Goal: Contribute content: Contribute content

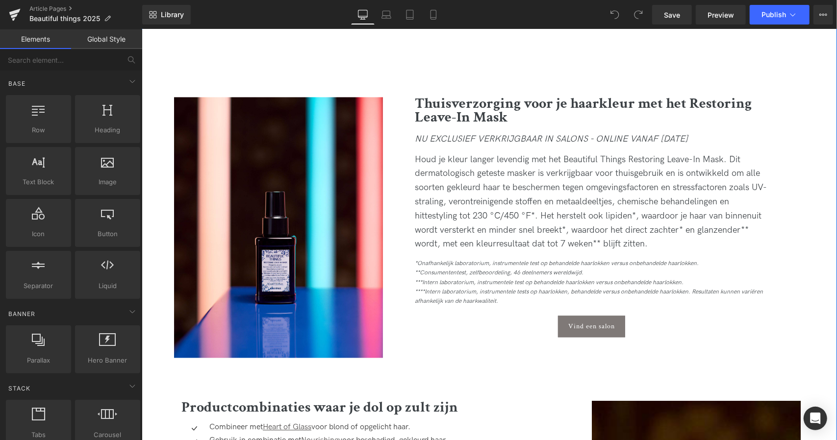
scroll to position [1382, 0]
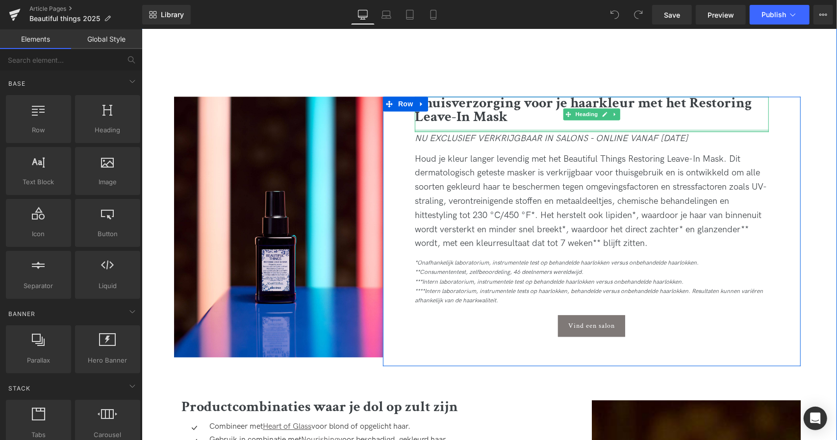
click at [526, 129] on div at bounding box center [591, 130] width 354 height 2
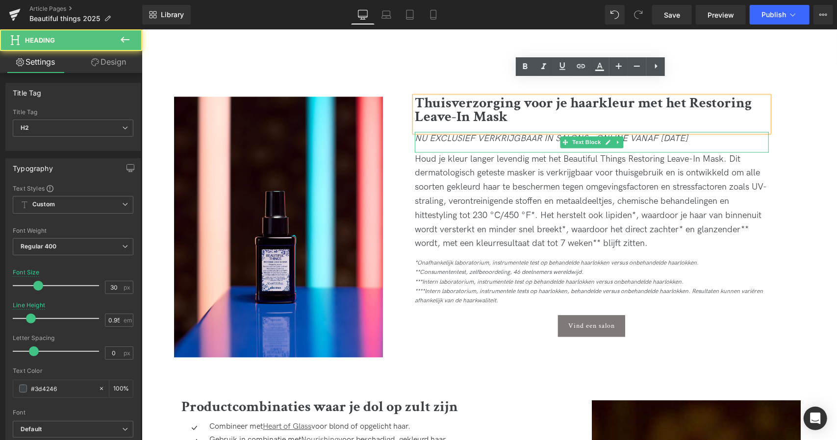
click at [547, 133] on icon "NU EXCLUSIEF VERKRIJGBAAR IN SALONS - ONLINE VANAF [DATE]" at bounding box center [550, 138] width 273 height 10
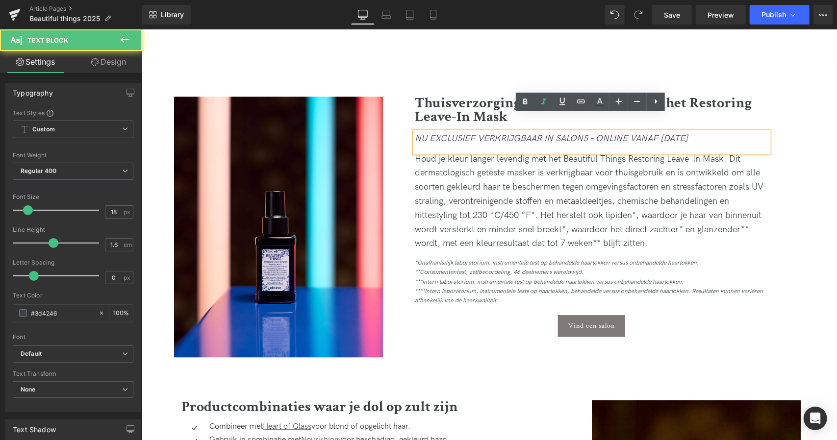
drag, startPoint x: 712, startPoint y: 120, endPoint x: 391, endPoint y: 111, distance: 320.6
click at [391, 111] on div "Thuisverzorging voor je haarkleur met het Restoring Leave-In Mask Heading NU EX…" at bounding box center [591, 231] width 418 height 270
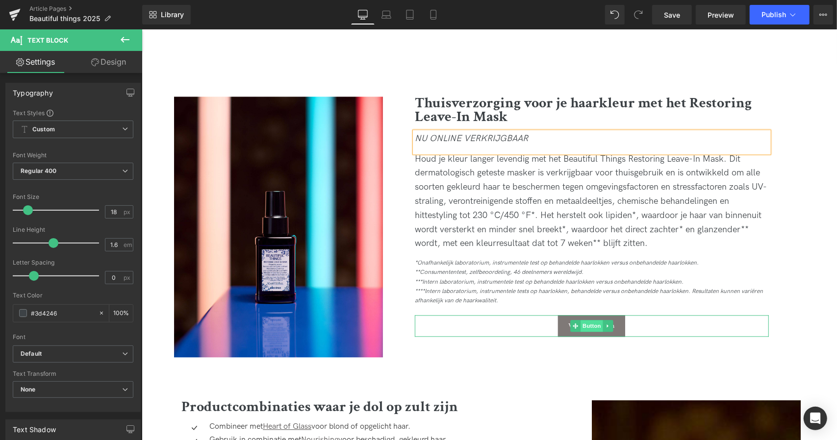
click at [586, 320] on span "Button" at bounding box center [591, 326] width 23 height 12
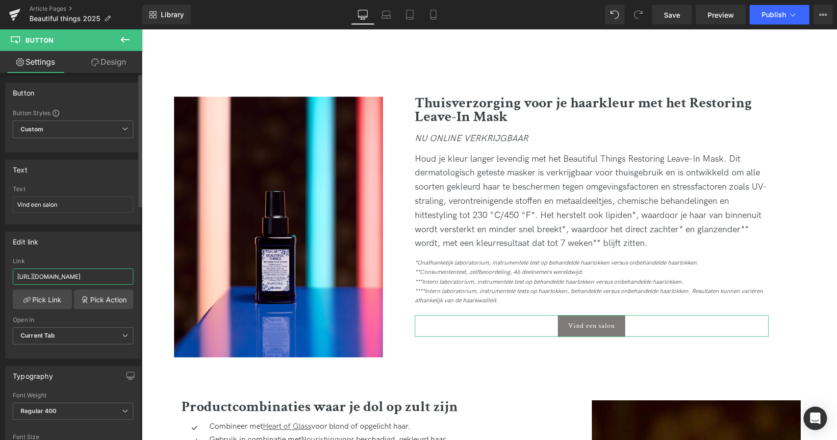
click at [69, 272] on input "[URL][DOMAIN_NAME]" at bounding box center [73, 277] width 121 height 16
paste input "roducts/restoring-leave-in-mask"
type input "[URL][DOMAIN_NAME]"
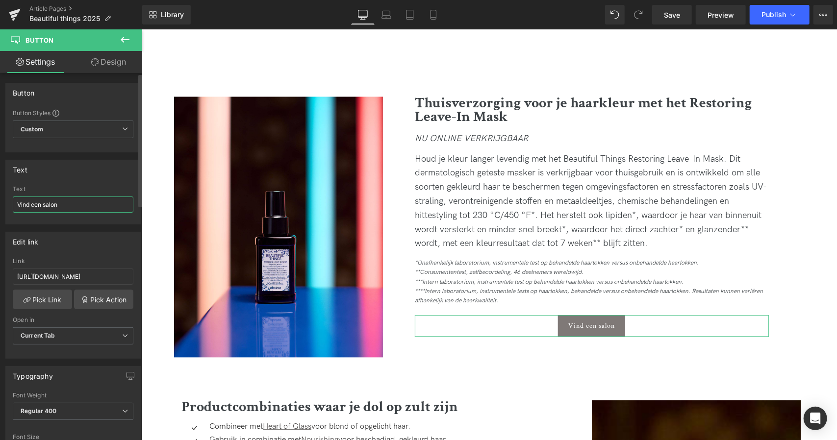
drag, startPoint x: 0, startPoint y: 212, endPoint x: 0, endPoint y: 206, distance: 5.9
click at [0, 206] on div "Text Vind een salon Text Vind een salon" at bounding box center [73, 188] width 147 height 72
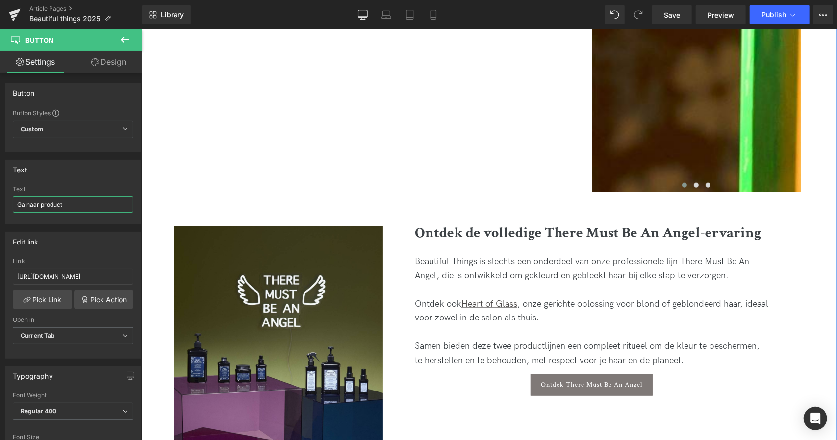
scroll to position [3179, 0]
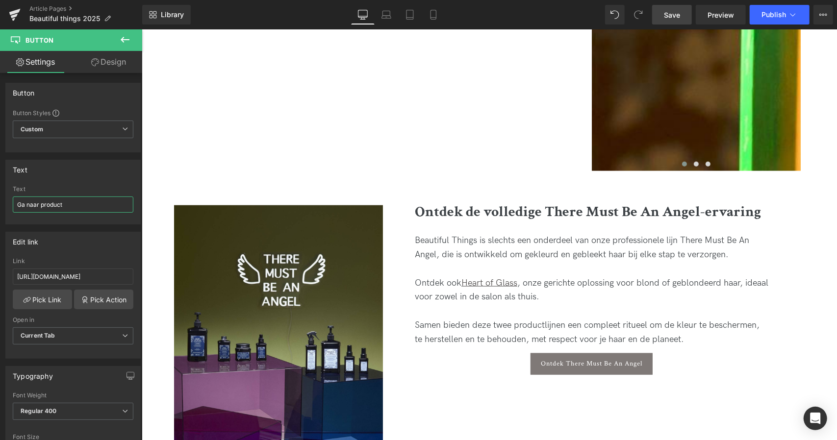
type input "Ga naar product"
click at [664, 15] on link "Save" at bounding box center [672, 15] width 40 height 20
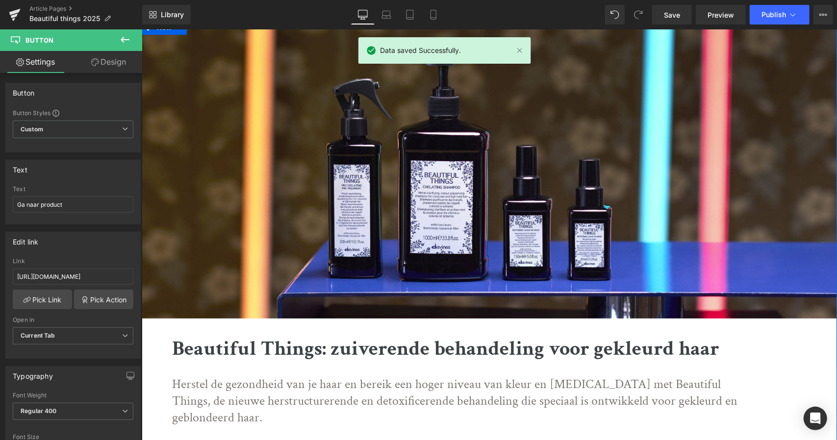
scroll to position [0, 0]
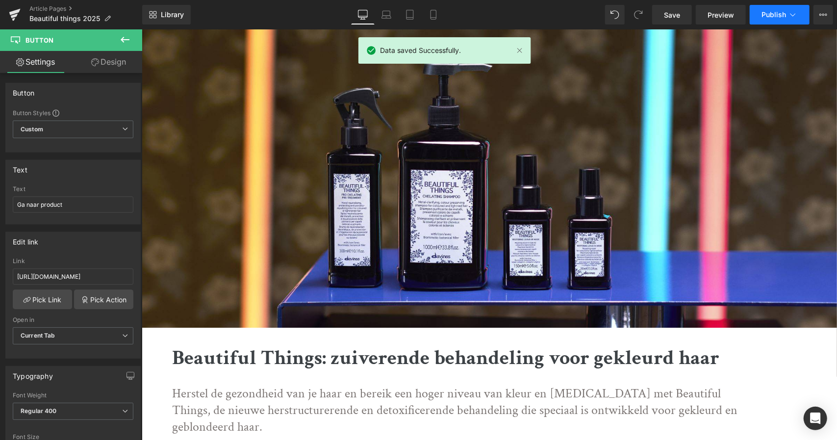
click at [782, 20] on button "Publish" at bounding box center [779, 15] width 60 height 20
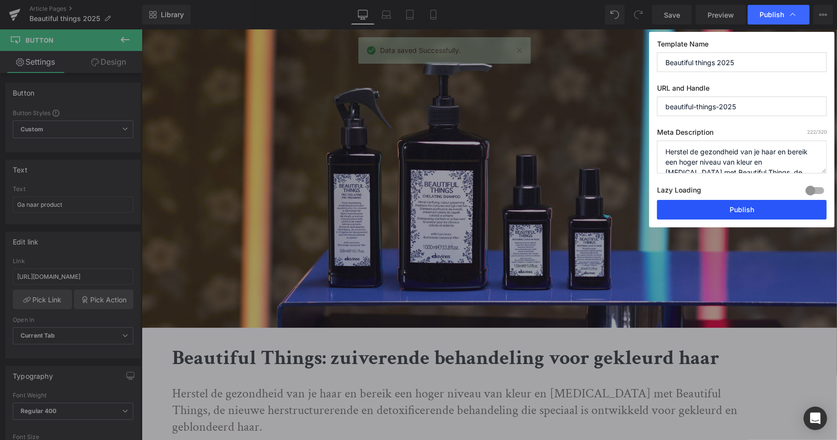
click at [719, 206] on button "Publish" at bounding box center [742, 210] width 170 height 20
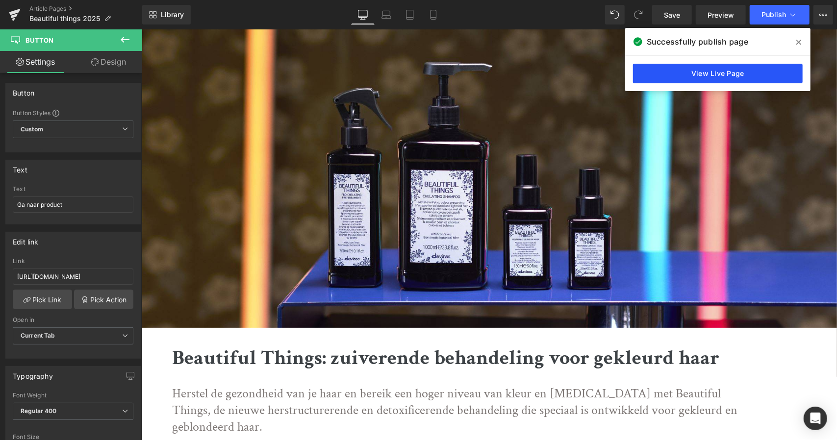
click at [673, 82] on link "View Live Page" at bounding box center [718, 74] width 170 height 20
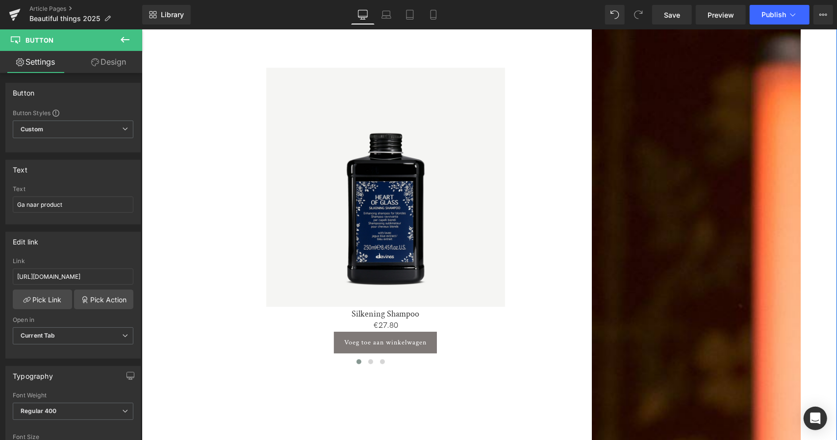
scroll to position [1842, 0]
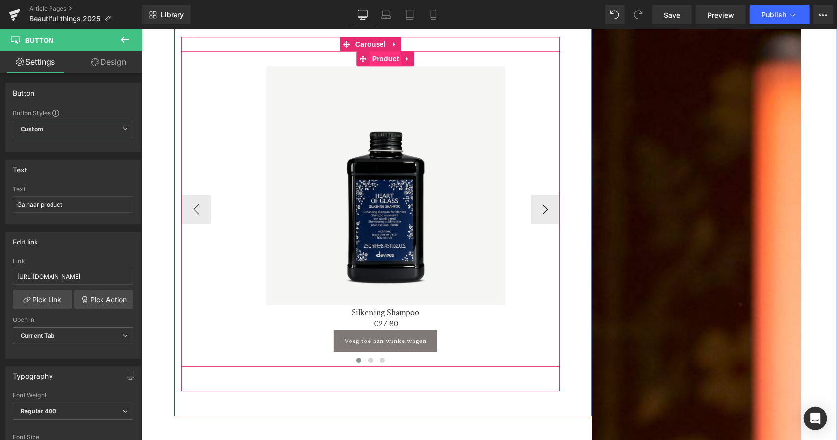
click at [383, 51] on span "Product" at bounding box center [385, 58] width 32 height 15
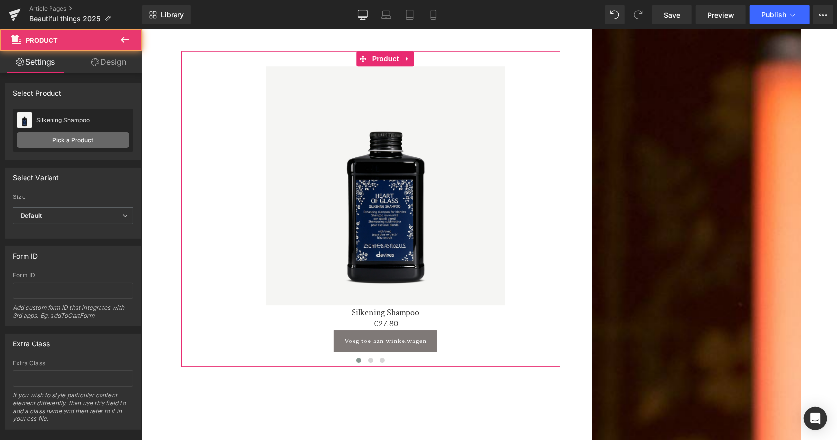
click at [73, 136] on link "Pick a Product" at bounding box center [73, 140] width 113 height 16
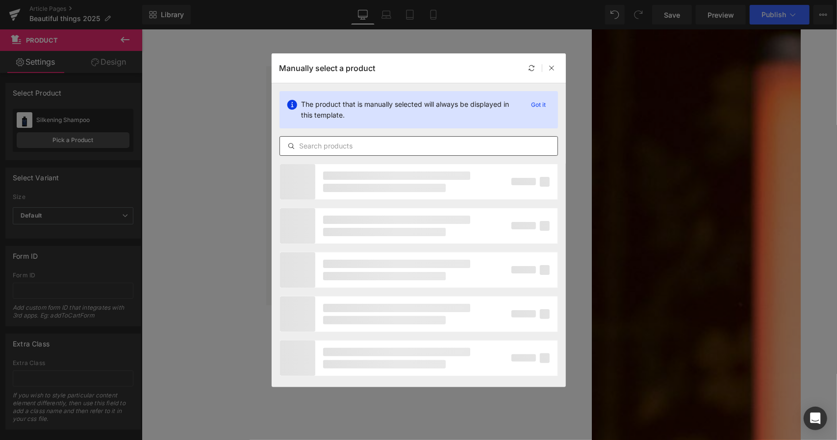
click at [343, 146] on input "text" at bounding box center [418, 146] width 277 height 12
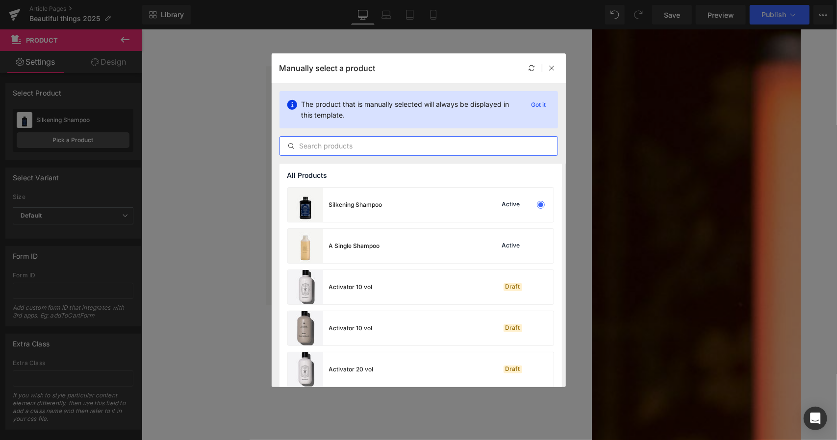
click at [343, 146] on input "text" at bounding box center [418, 146] width 277 height 12
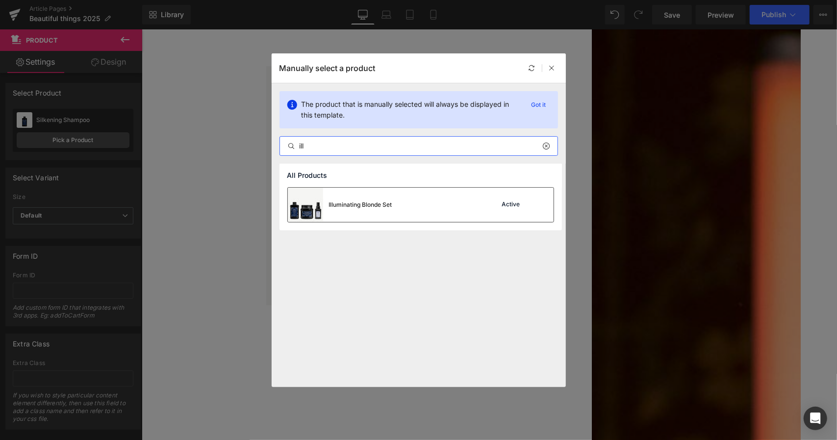
type input "ill"
click at [405, 203] on div "Illuminating Blonde Set Active" at bounding box center [421, 205] width 266 height 34
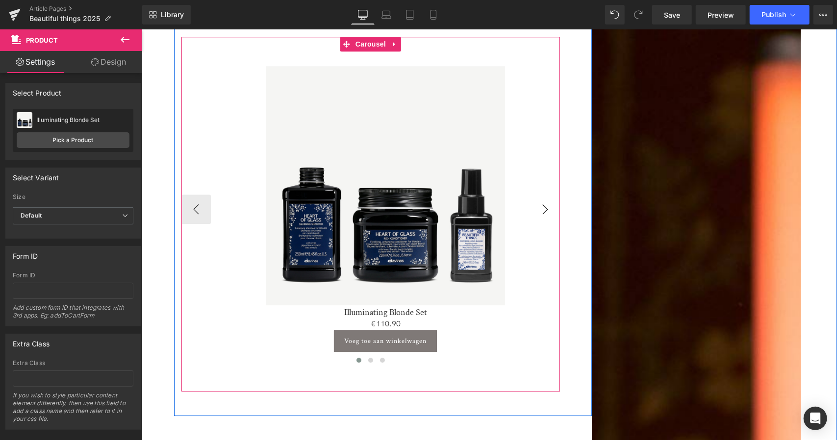
click at [540, 195] on button "›" at bounding box center [544, 208] width 29 height 29
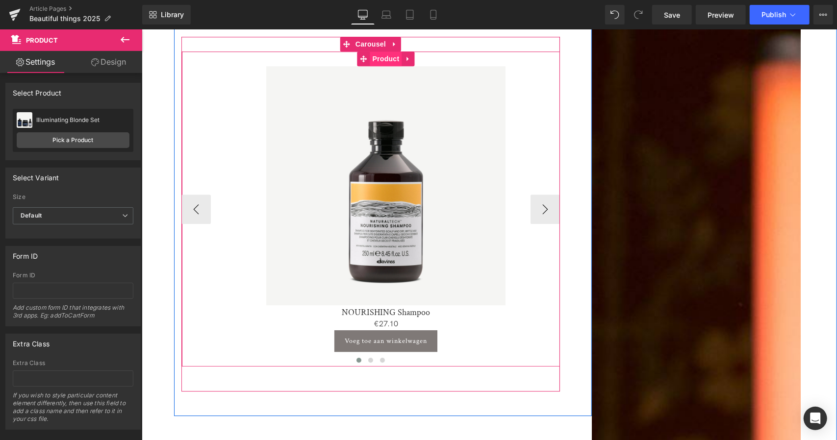
click at [381, 51] on span "Product" at bounding box center [385, 58] width 32 height 15
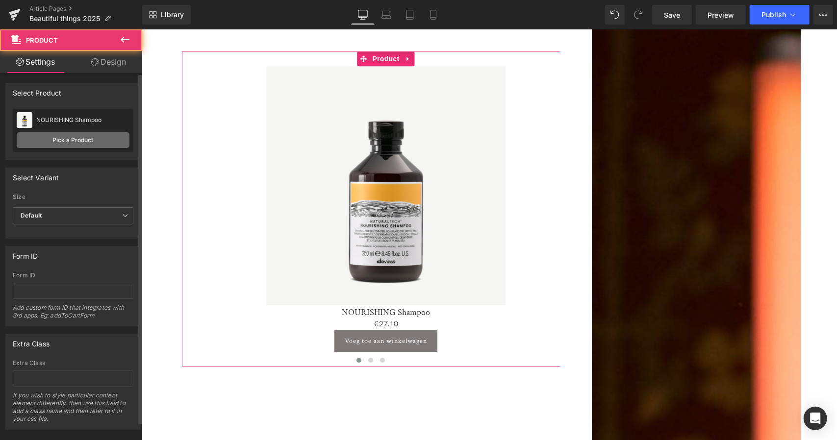
click at [59, 133] on link "Pick a Product" at bounding box center [73, 140] width 113 height 16
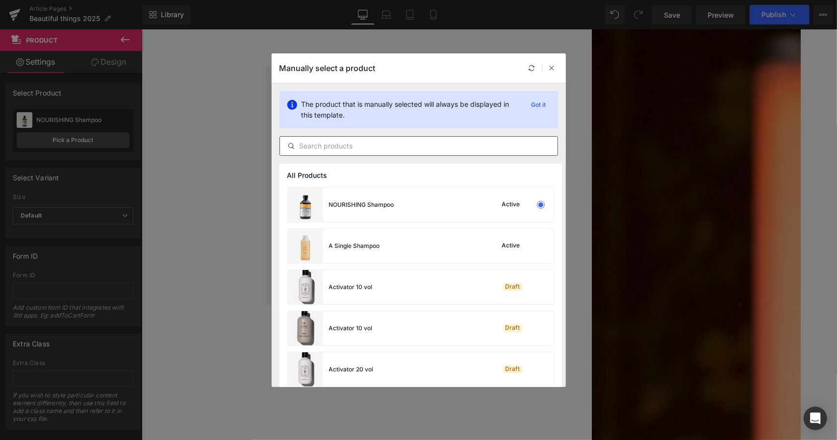
click at [426, 147] on input "text" at bounding box center [418, 146] width 277 height 12
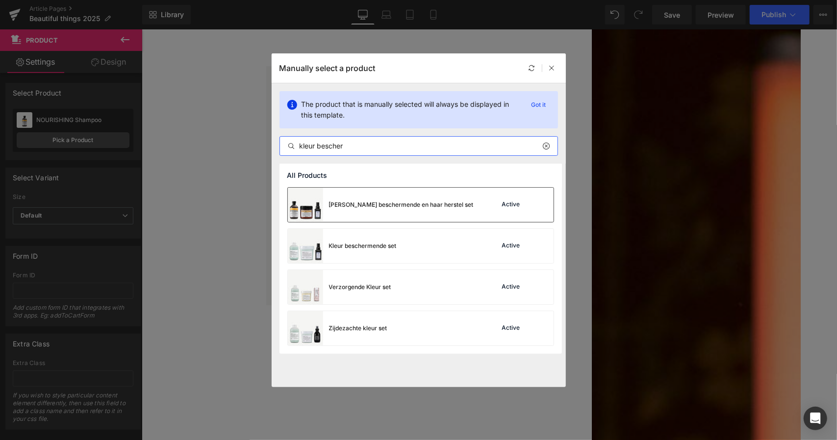
type input "kleur bescher"
click at [358, 205] on div "[PERSON_NAME] beschermende en haar herstel set" at bounding box center [401, 204] width 145 height 9
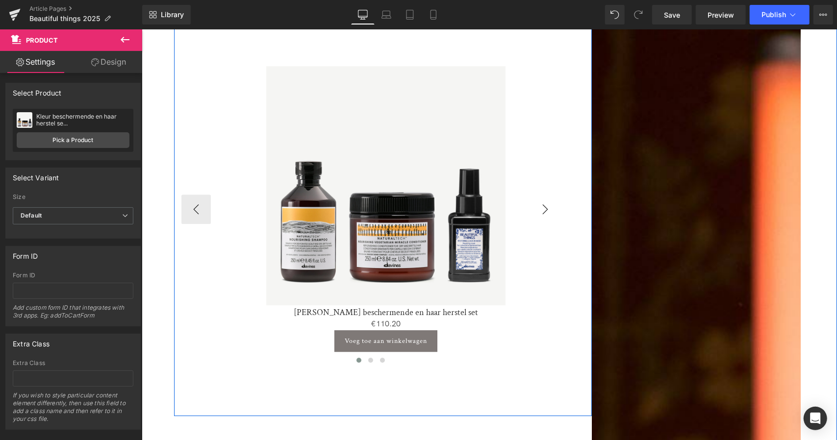
click at [538, 194] on button "›" at bounding box center [544, 208] width 29 height 29
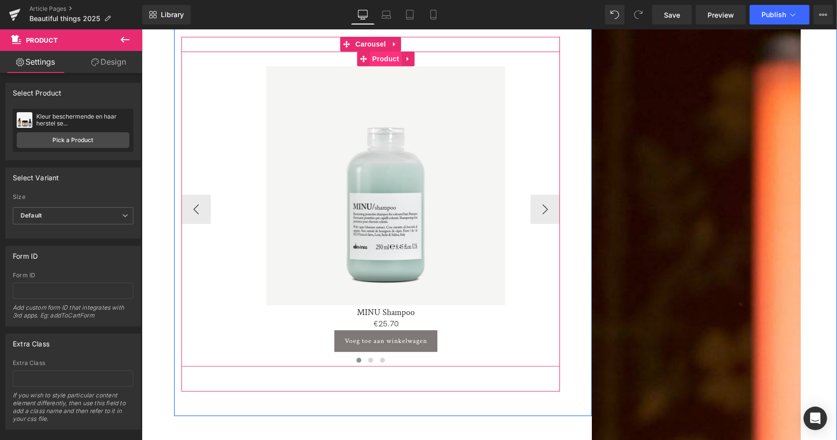
click at [382, 51] on span "Product" at bounding box center [385, 58] width 32 height 15
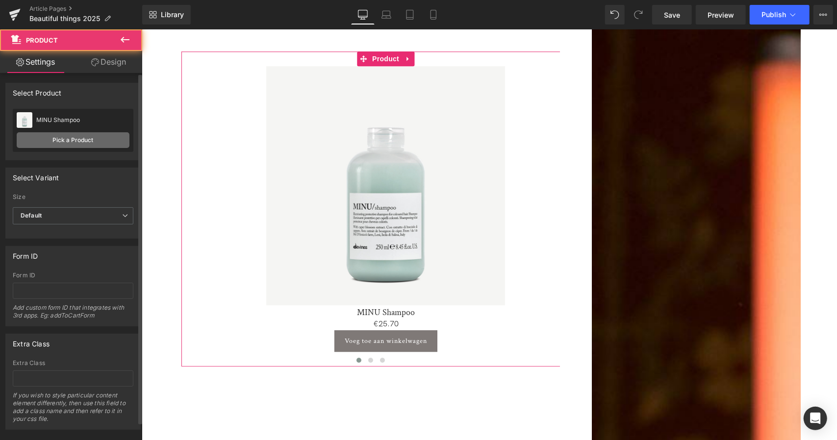
click at [74, 145] on link "Pick a Product" at bounding box center [73, 140] width 113 height 16
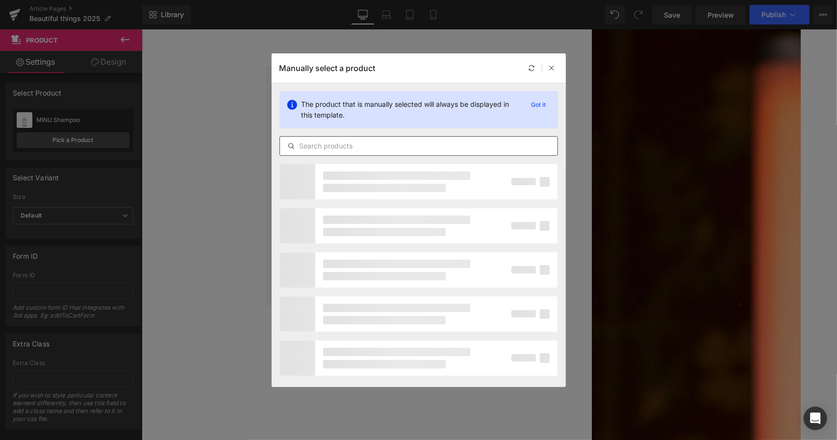
click at [437, 145] on input "text" at bounding box center [418, 146] width 277 height 12
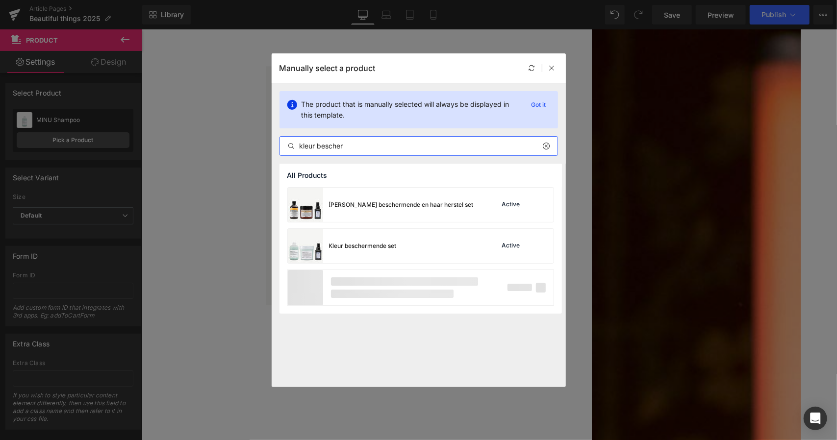
type input "kleur bescher"
click at [400, 223] on div "Kleur beschermende en haar herstel set Active Kleur beschermende set Active" at bounding box center [420, 250] width 282 height 126
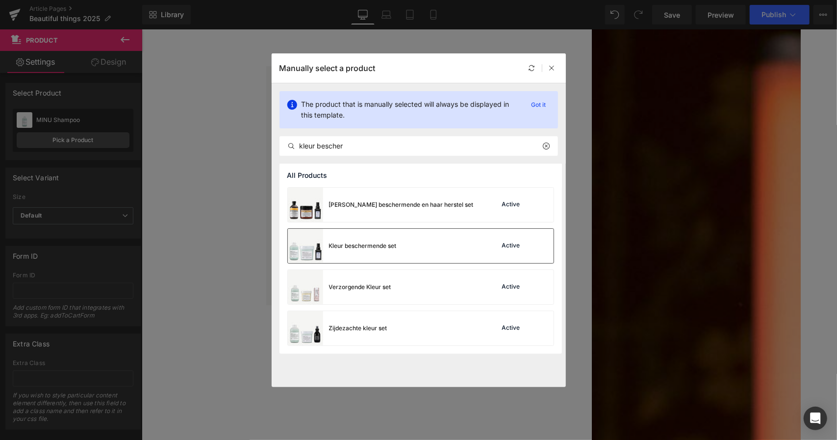
click at [390, 251] on div "Kleur beschermende set" at bounding box center [342, 246] width 109 height 34
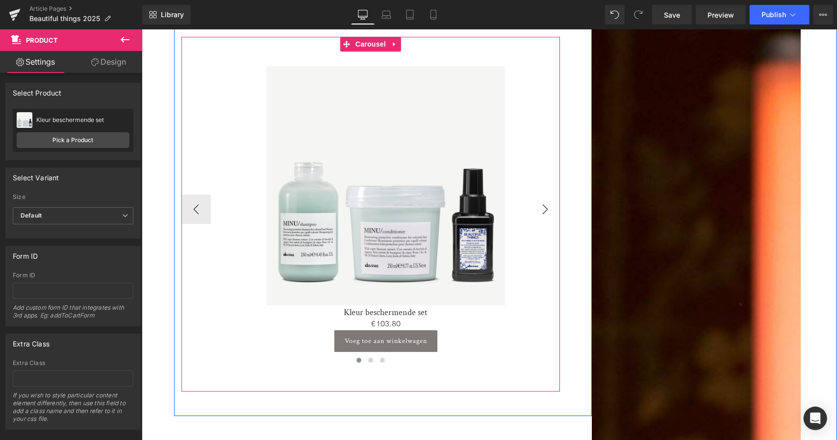
click at [536, 194] on button "›" at bounding box center [544, 208] width 29 height 29
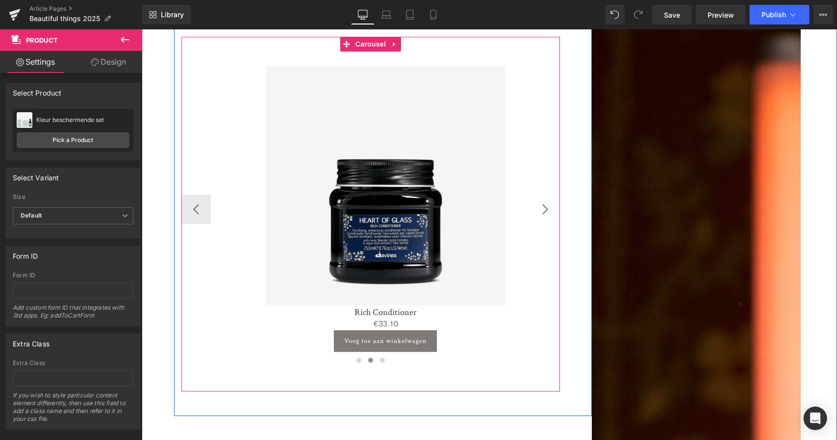
click at [536, 194] on button "›" at bounding box center [544, 208] width 29 height 29
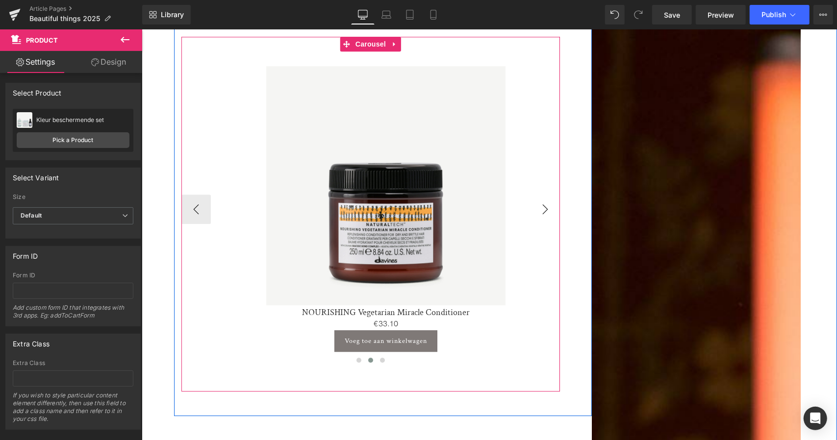
click at [536, 194] on button "›" at bounding box center [544, 208] width 29 height 29
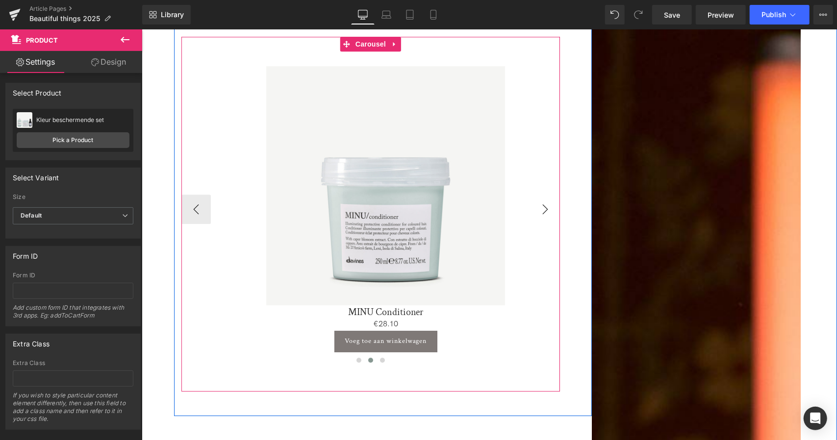
click at [536, 194] on button "›" at bounding box center [544, 208] width 29 height 29
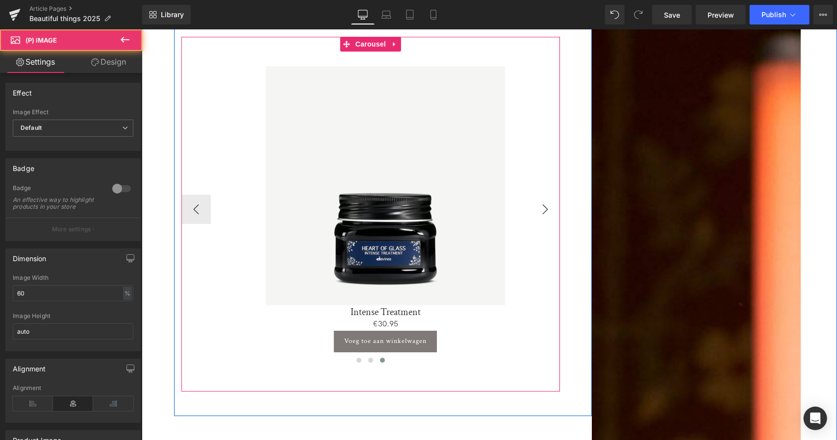
click at [536, 186] on div "Sale Off" at bounding box center [385, 185] width 398 height 239
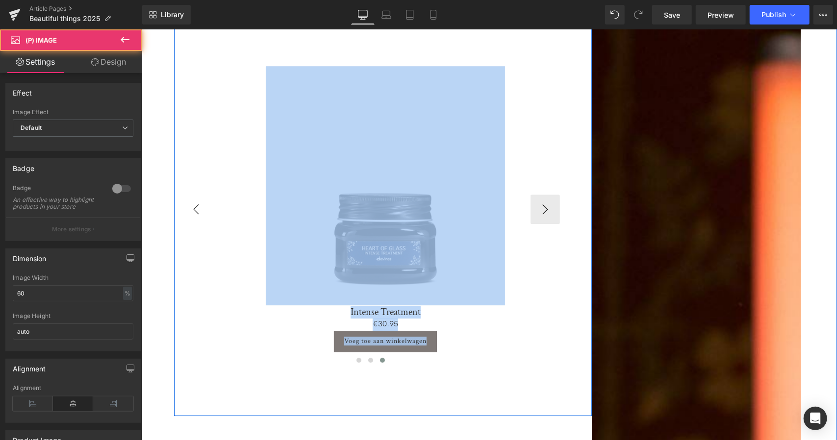
drag, startPoint x: 209, startPoint y: 184, endPoint x: 183, endPoint y: 195, distance: 28.1
click at [183, 195] on div "Sale Off (P) Image Illuminating Blonde Set (P) Title €0 €110.90 (P) Price Voeg …" at bounding box center [370, 208] width 378 height 315
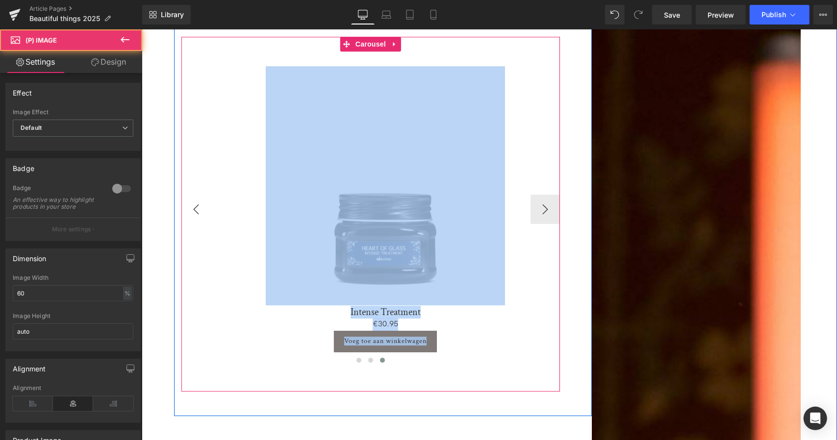
click at [189, 195] on button "‹" at bounding box center [195, 208] width 29 height 29
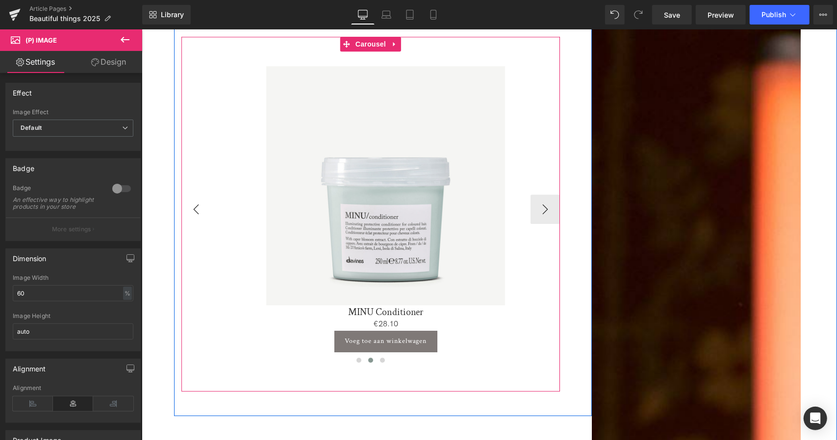
click at [189, 195] on button "‹" at bounding box center [195, 208] width 29 height 29
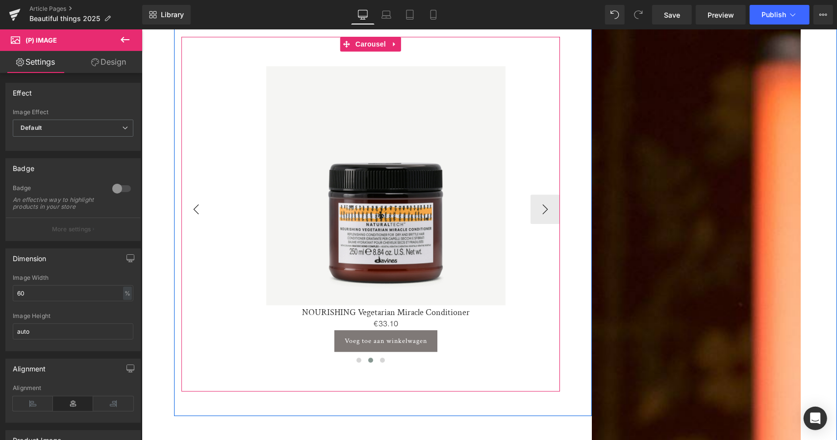
click at [189, 195] on button "‹" at bounding box center [195, 208] width 29 height 29
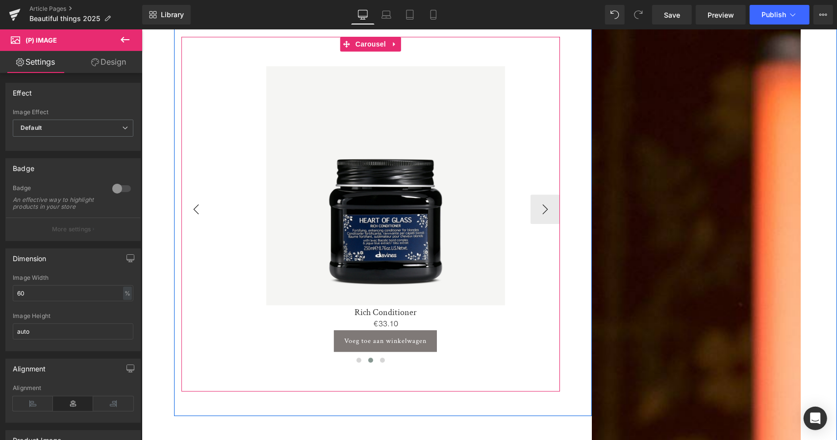
click at [189, 195] on button "‹" at bounding box center [195, 208] width 29 height 29
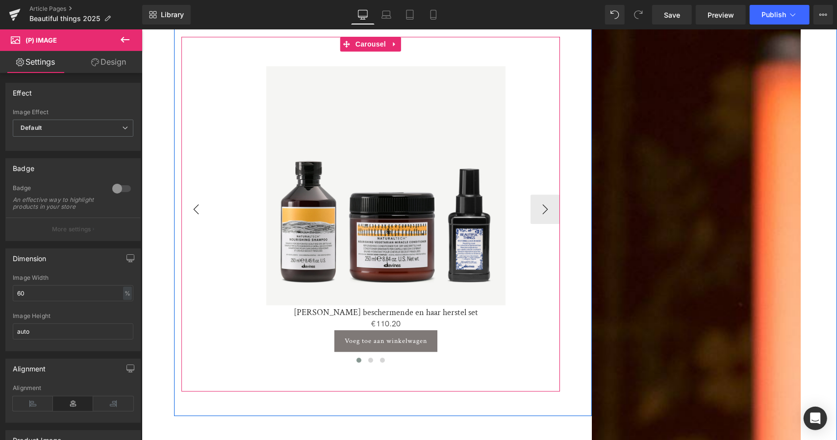
click at [189, 195] on button "‹" at bounding box center [195, 208] width 29 height 29
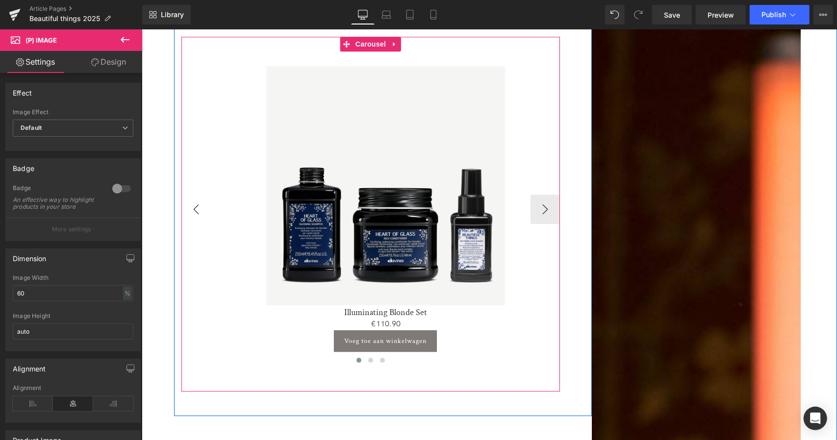
click at [676, 195] on img at bounding box center [795, 185] width 239 height 239
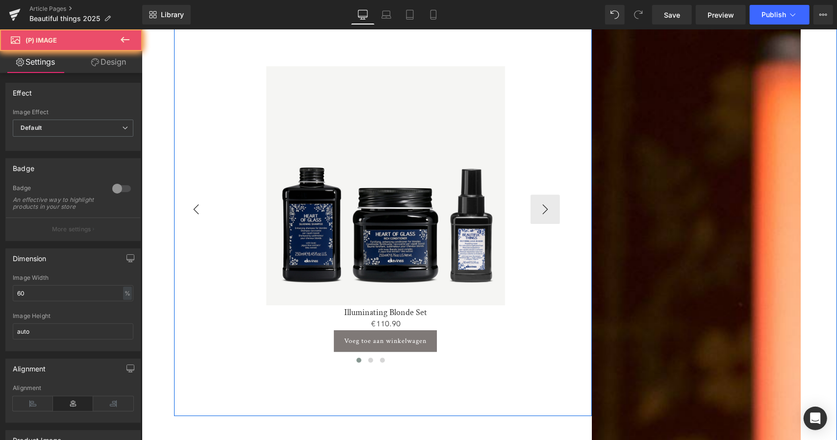
click at [266, 195] on img at bounding box center [385, 185] width 239 height 239
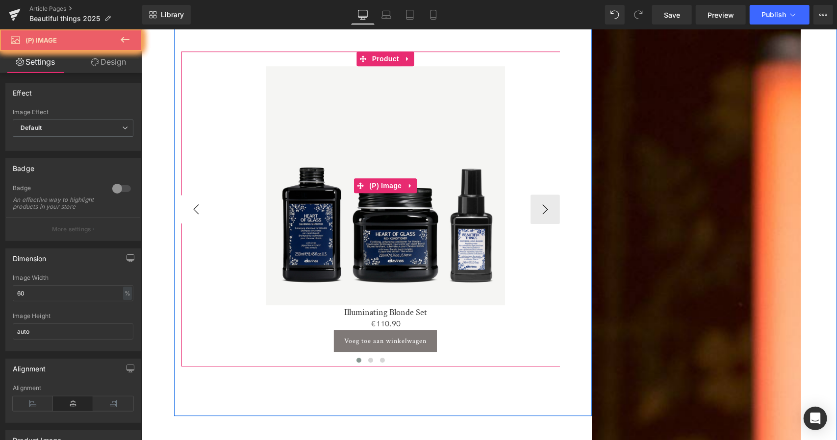
click at [189, 195] on div "Sale Off" at bounding box center [385, 185] width 398 height 239
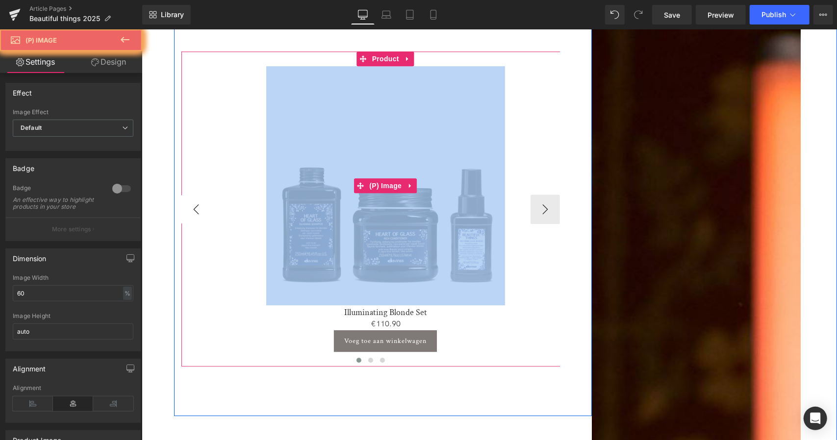
click at [189, 195] on div "Sale Off" at bounding box center [385, 185] width 398 height 239
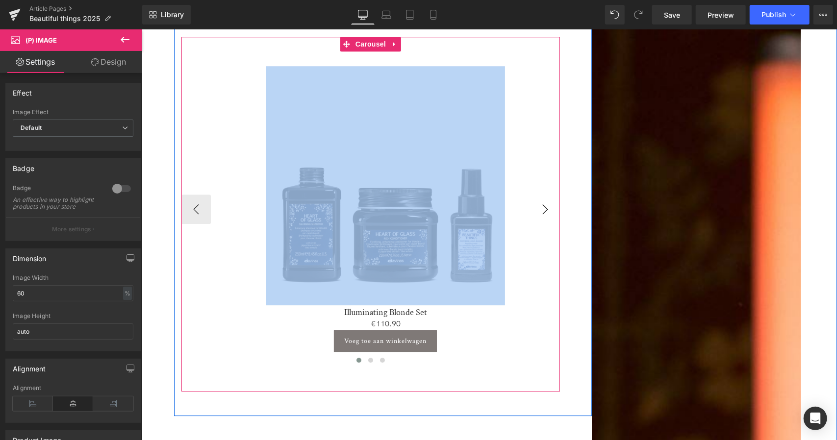
click at [545, 199] on button "›" at bounding box center [544, 208] width 29 height 29
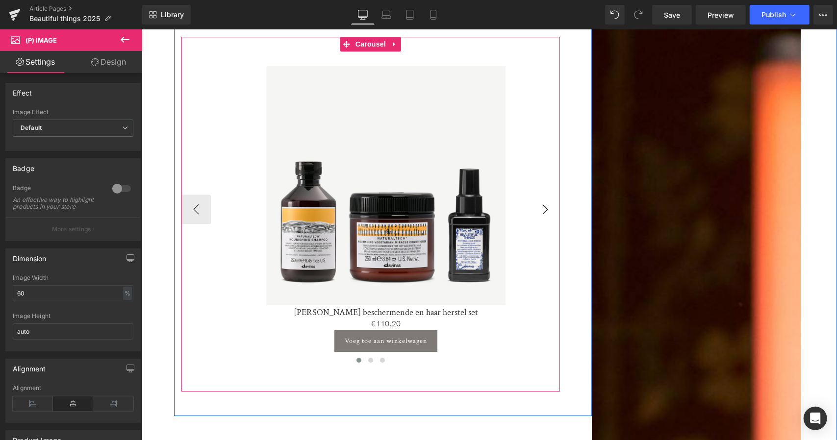
click at [545, 198] on button "›" at bounding box center [544, 208] width 29 height 29
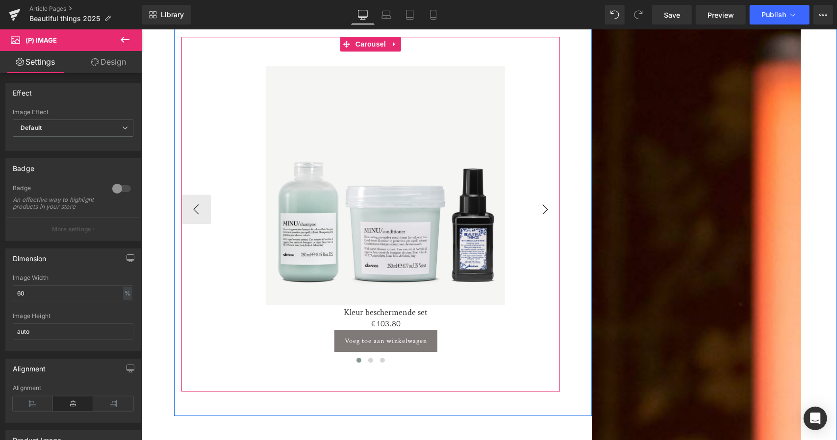
click at [545, 198] on button "›" at bounding box center [544, 208] width 29 height 29
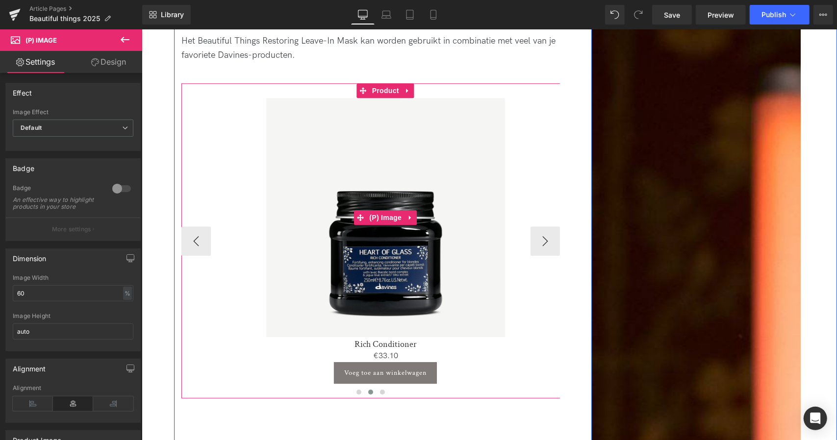
scroll to position [1810, 0]
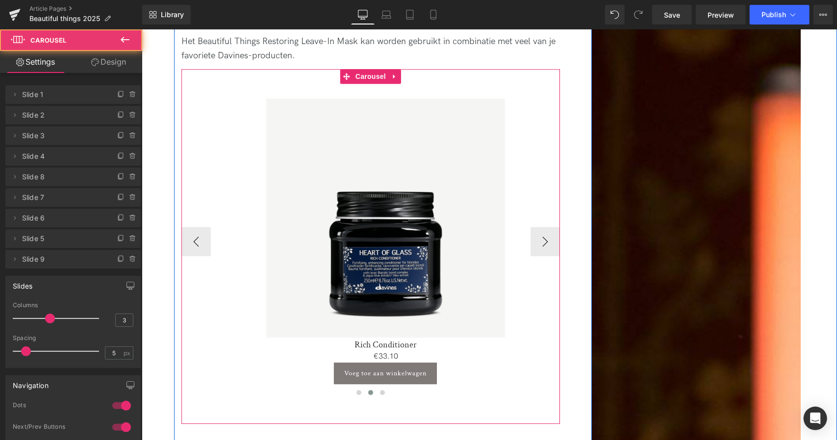
click at [217, 69] on div "Sale Off (P) Image Illuminating Blonde Set (P) Title €0 €110.90 (P) Price Voeg …" at bounding box center [370, 246] width 378 height 354
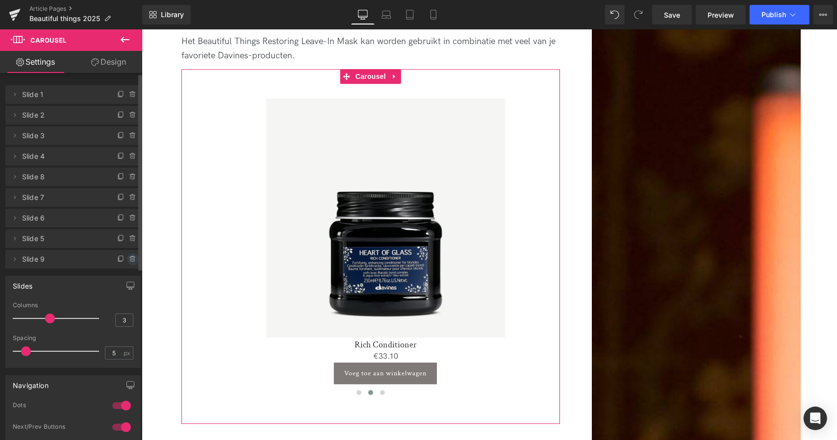
click at [131, 257] on icon at bounding box center [133, 259] width 8 height 8
click at [130, 240] on icon at bounding box center [132, 239] width 4 height 4
click at [123, 256] on button "Delete" at bounding box center [122, 259] width 31 height 13
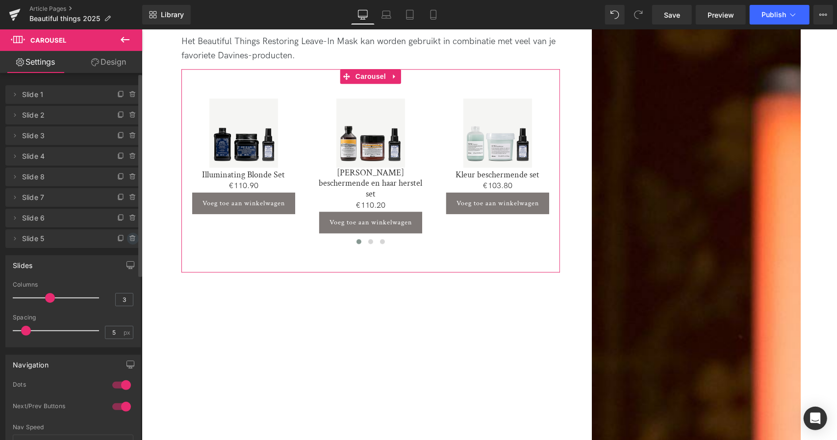
click at [129, 237] on icon at bounding box center [133, 239] width 8 height 8
click at [121, 242] on button "Delete" at bounding box center [122, 239] width 31 height 13
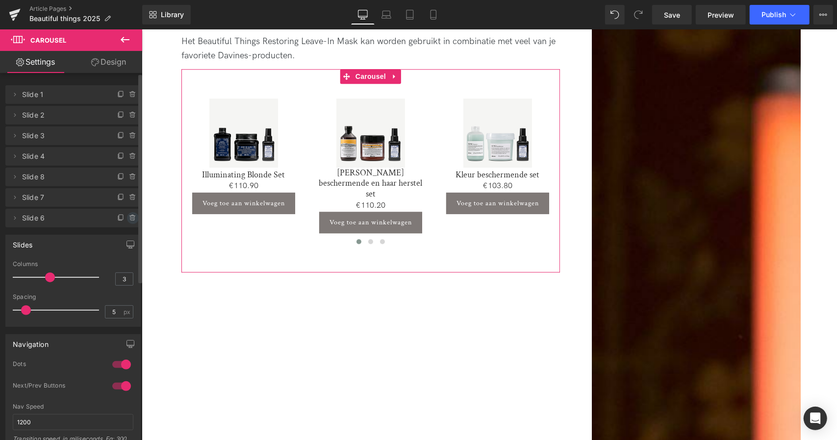
click at [129, 215] on icon at bounding box center [133, 218] width 8 height 8
click at [127, 216] on button "Delete" at bounding box center [122, 218] width 31 height 13
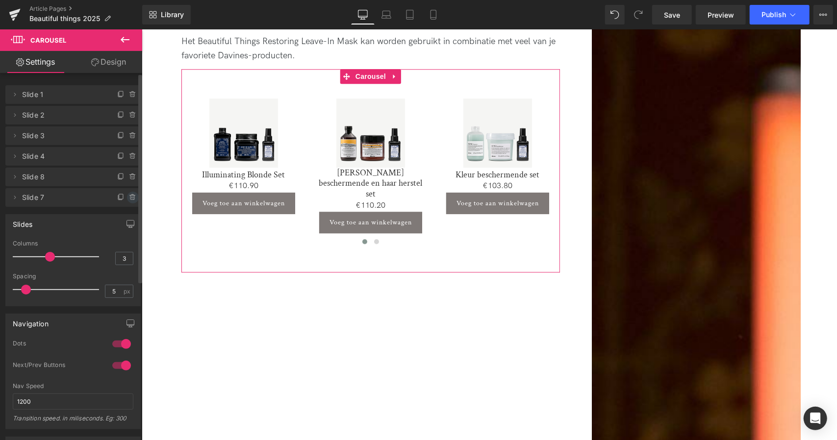
click at [131, 200] on icon at bounding box center [133, 198] width 8 height 8
click at [125, 200] on button "Delete" at bounding box center [122, 198] width 31 height 13
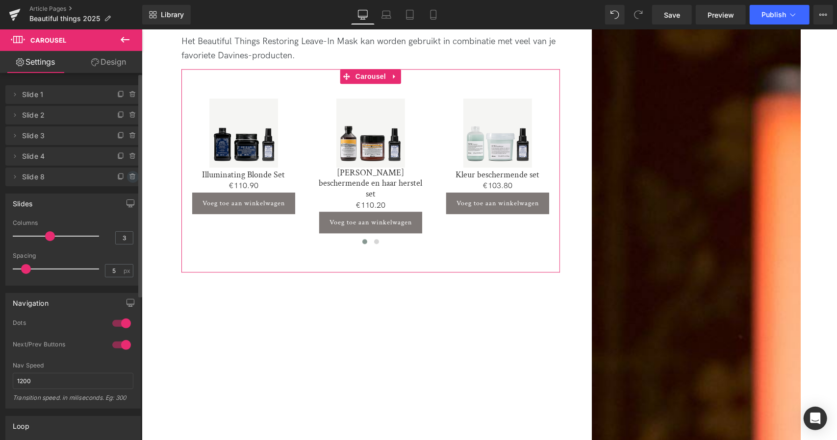
click at [129, 180] on icon at bounding box center [133, 177] width 8 height 8
click at [122, 177] on button "Delete" at bounding box center [122, 177] width 31 height 13
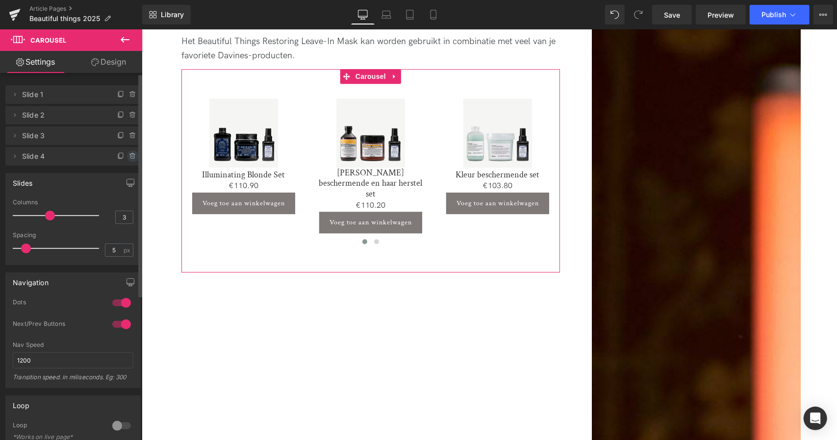
click at [130, 155] on icon at bounding box center [132, 156] width 4 height 4
click at [117, 157] on button "Delete" at bounding box center [122, 156] width 31 height 13
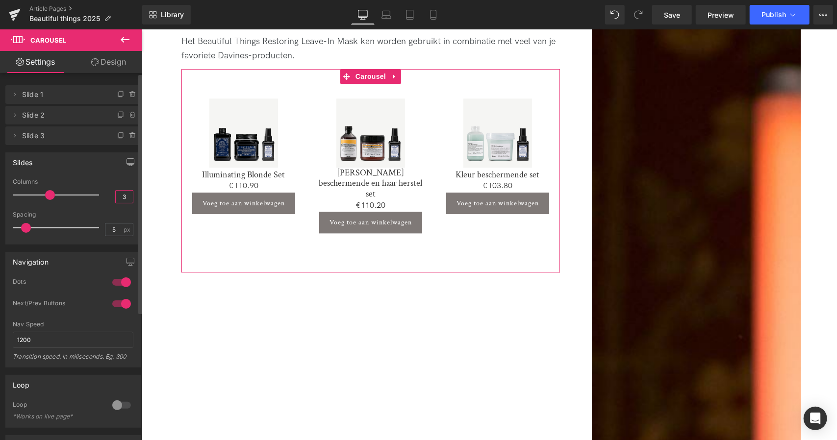
click at [121, 196] on input "3" at bounding box center [124, 197] width 17 height 12
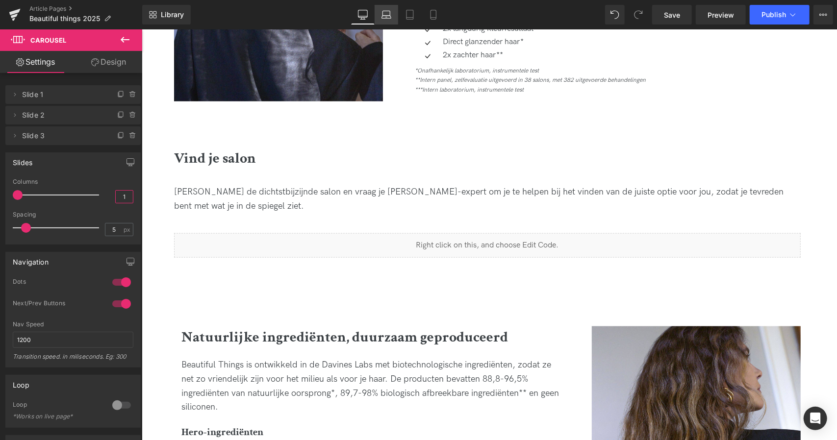
type input "1"
click at [395, 15] on link "Laptop" at bounding box center [386, 15] width 24 height 20
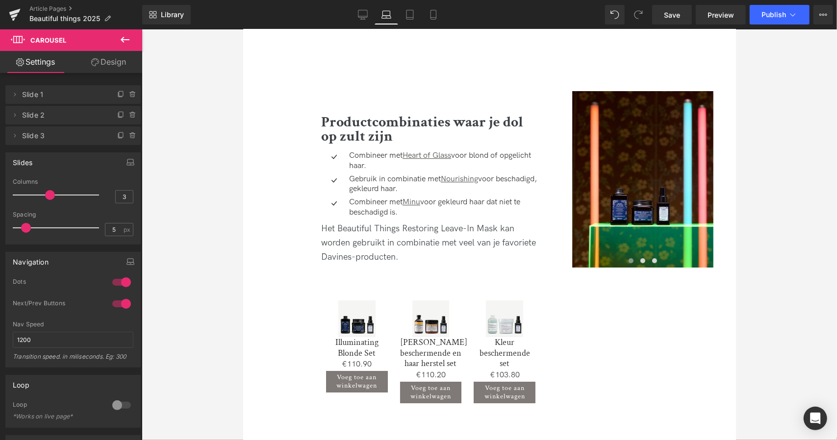
scroll to position [2051, 0]
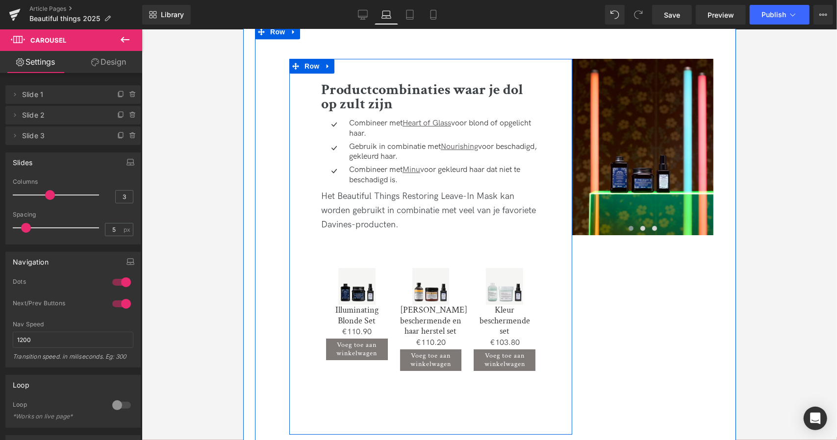
click at [313, 240] on div "Productcombinaties waar je dol op zult zijn Heading Icon Combineer met Heart of…" at bounding box center [430, 246] width 234 height 327
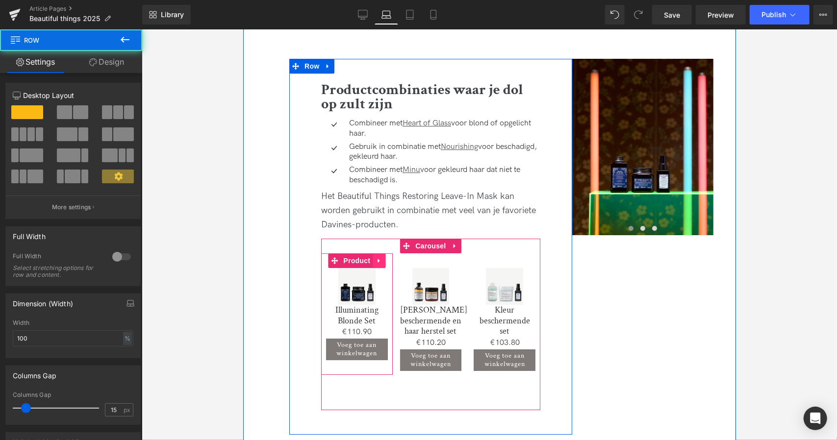
click at [382, 253] on link at bounding box center [378, 260] width 13 height 15
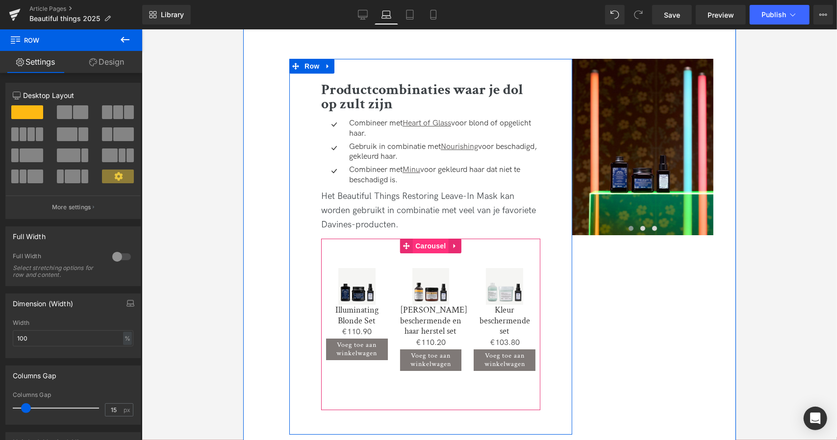
click at [429, 238] on span "Carousel" at bounding box center [429, 245] width 35 height 15
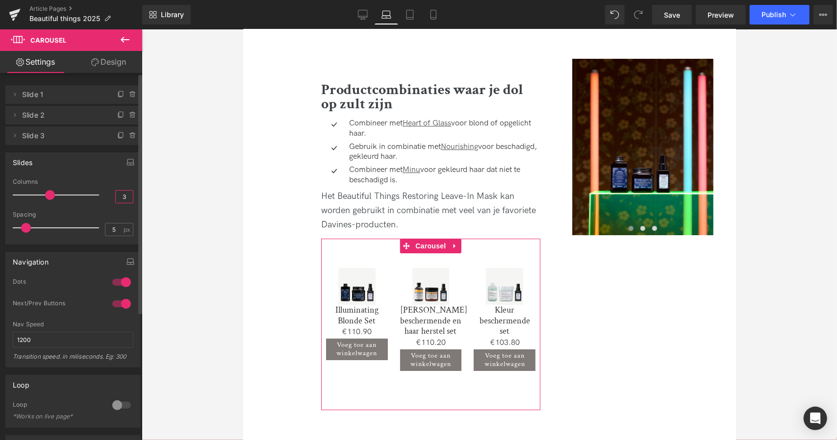
click at [124, 196] on input "3" at bounding box center [124, 197] width 17 height 12
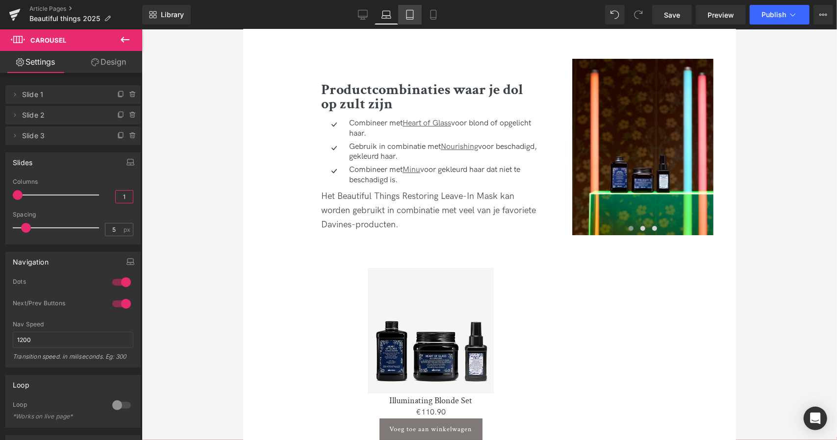
type input "1"
click at [417, 11] on link "Tablet" at bounding box center [410, 15] width 24 height 20
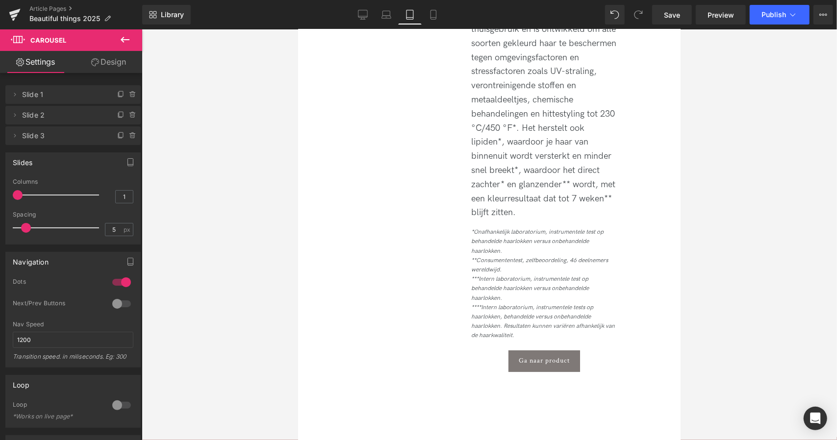
scroll to position [2526, 0]
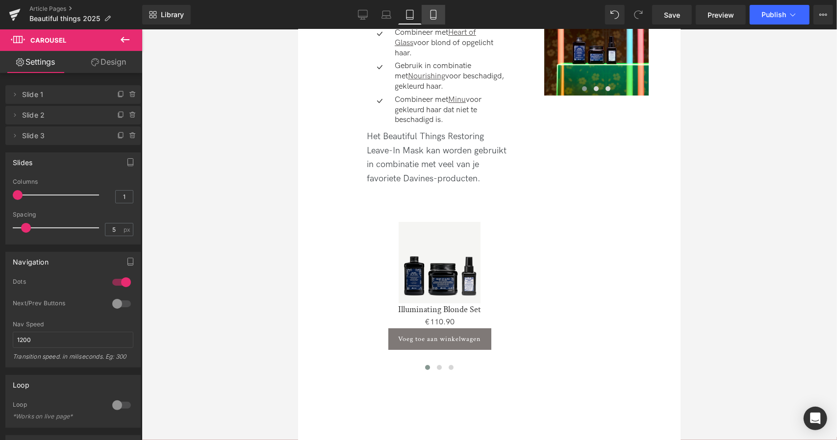
click at [435, 11] on icon at bounding box center [433, 15] width 10 height 10
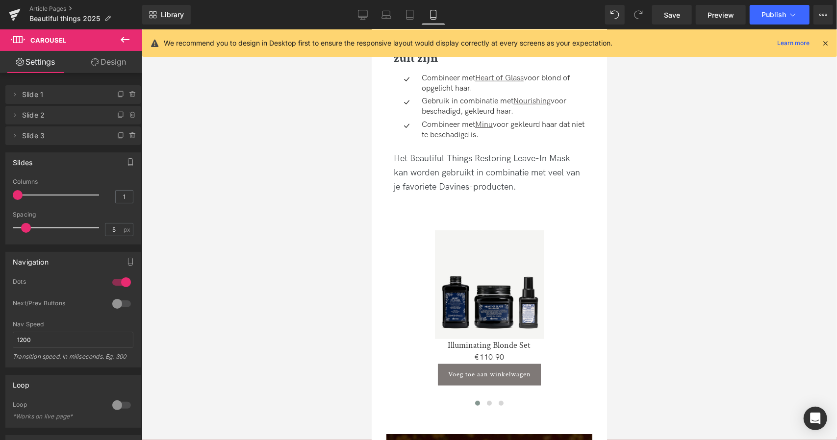
scroll to position [2893, 0]
click at [770, 18] on span "Publish" at bounding box center [773, 15] width 25 height 8
drag, startPoint x: 727, startPoint y: 275, endPoint x: 725, endPoint y: 261, distance: 13.9
click at [668, 13] on span "Save" at bounding box center [672, 15] width 16 height 10
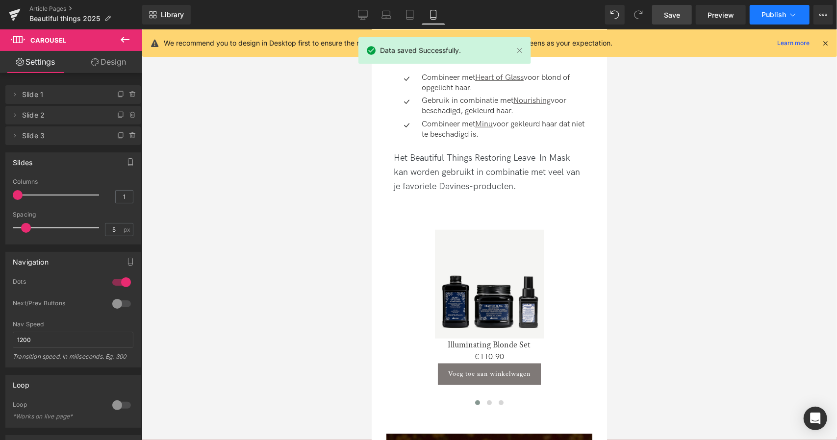
click at [766, 19] on button "Publish" at bounding box center [779, 15] width 60 height 20
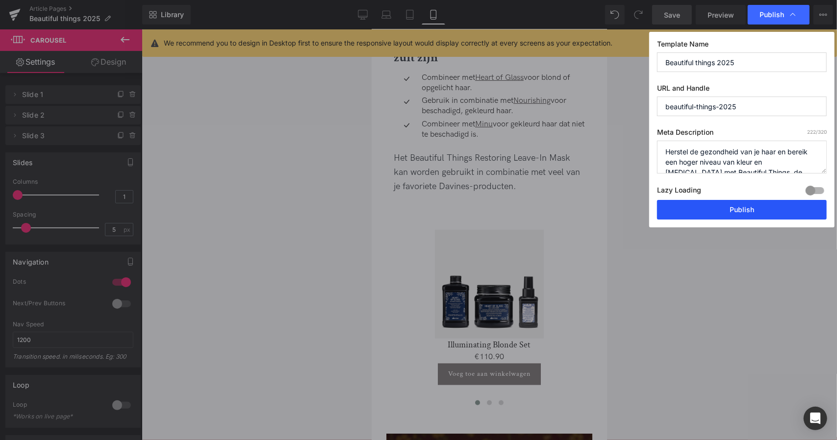
click at [728, 213] on button "Publish" at bounding box center [742, 210] width 170 height 20
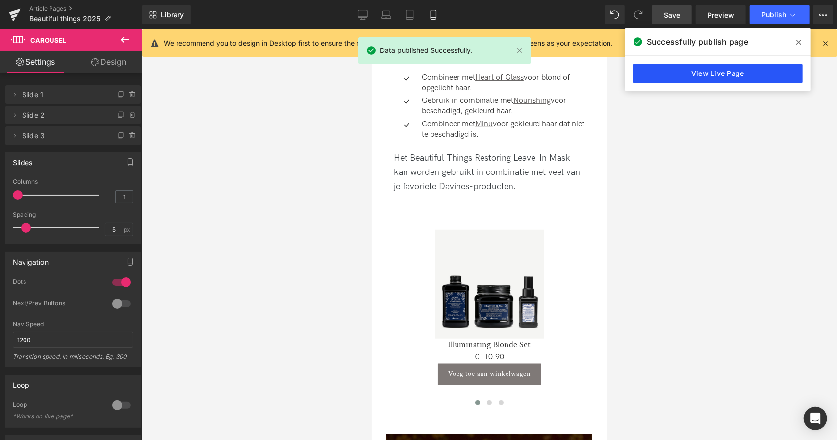
click at [743, 68] on link "View Live Page" at bounding box center [718, 74] width 170 height 20
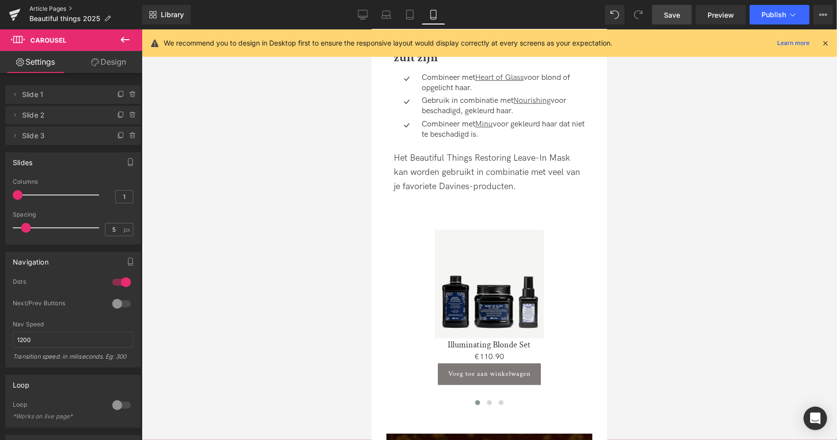
click at [62, 8] on link "Article Pages" at bounding box center [85, 9] width 113 height 8
